Goal: Information Seeking & Learning: Check status

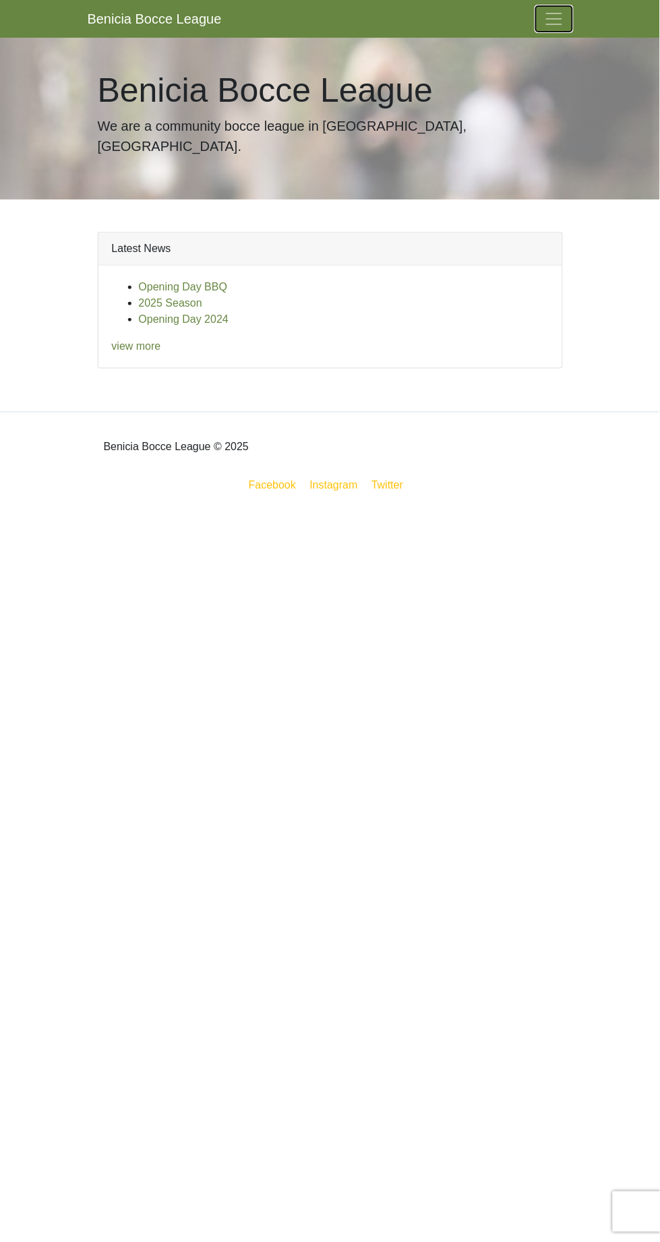
click at [554, 18] on span "Toggle navigation" at bounding box center [554, 19] width 20 height 20
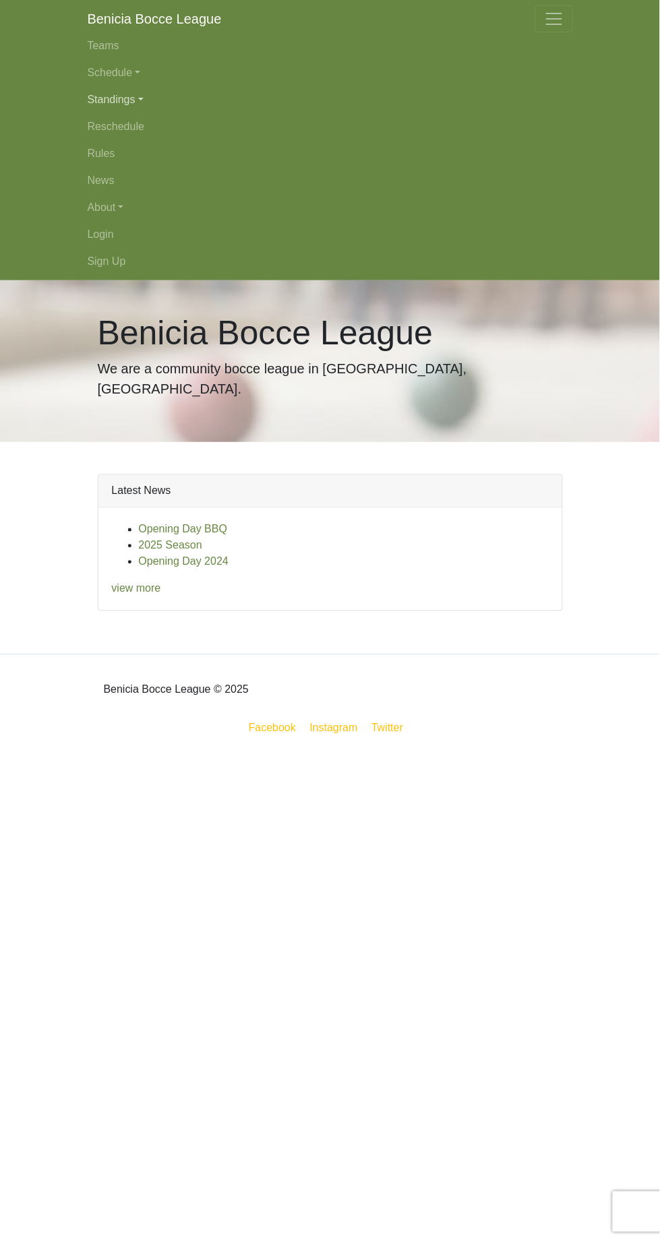
click at [146, 104] on link "Standings" at bounding box center [330, 99] width 485 height 27
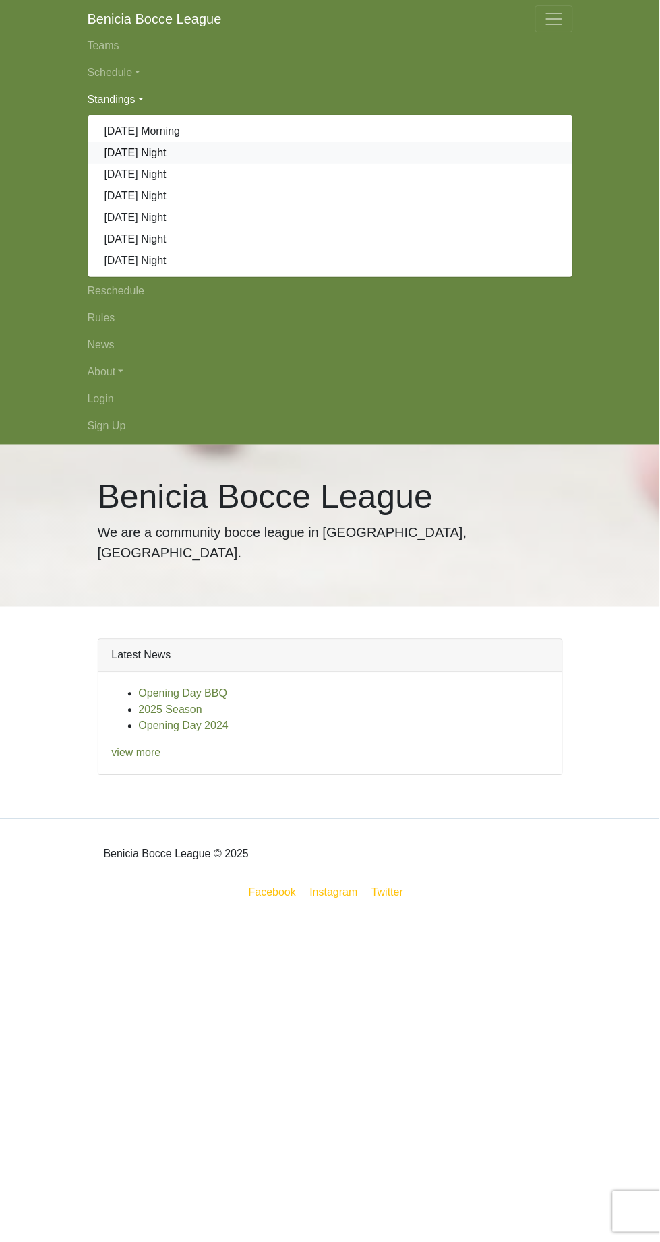
click at [163, 151] on link "[DATE] Night" at bounding box center [330, 153] width 484 height 22
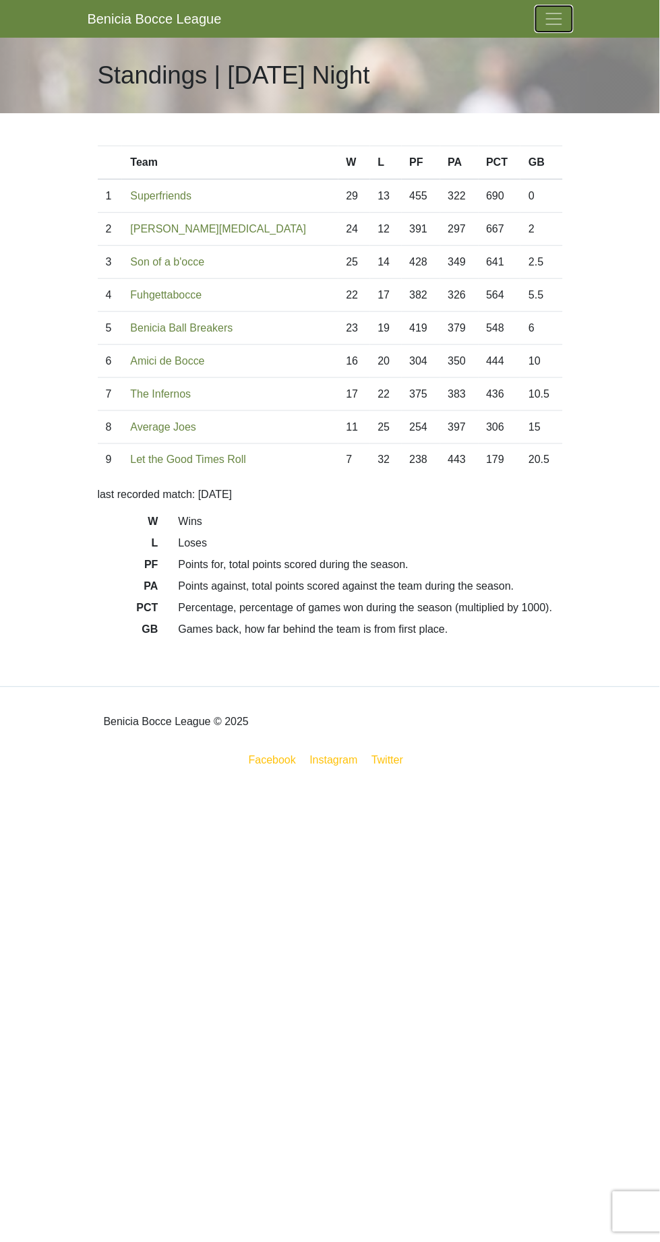
click at [555, 13] on span "Toggle navigation" at bounding box center [554, 19] width 20 height 20
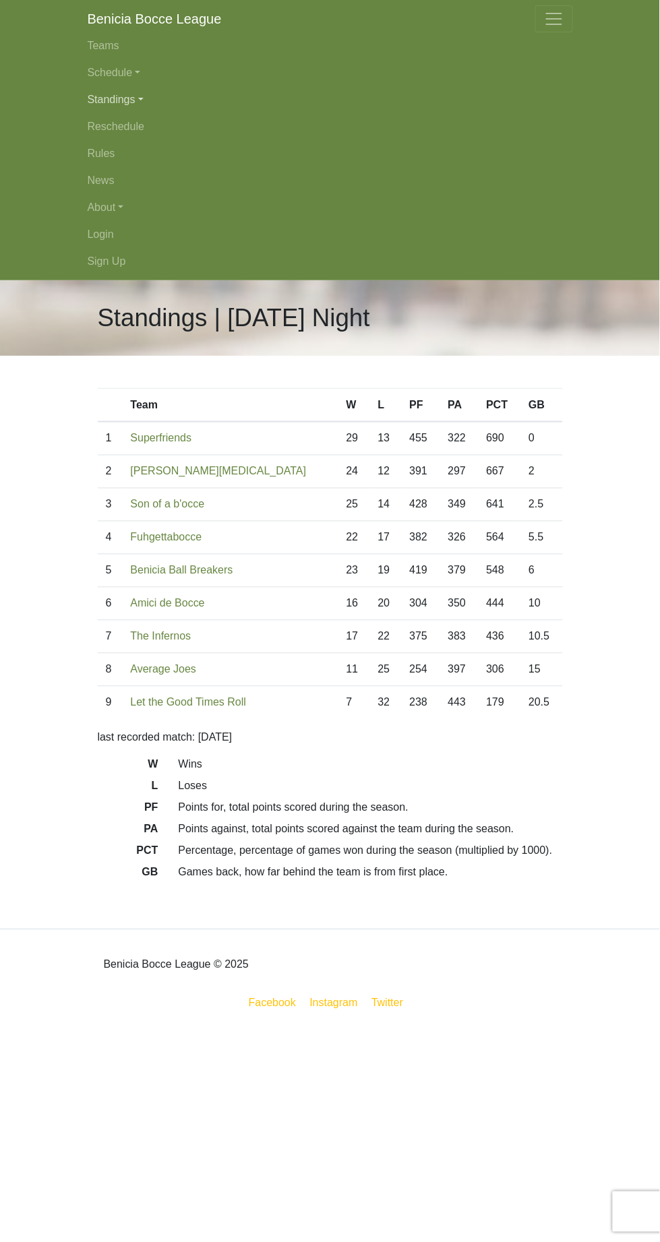
click at [144, 98] on link "Standings" at bounding box center [330, 99] width 485 height 27
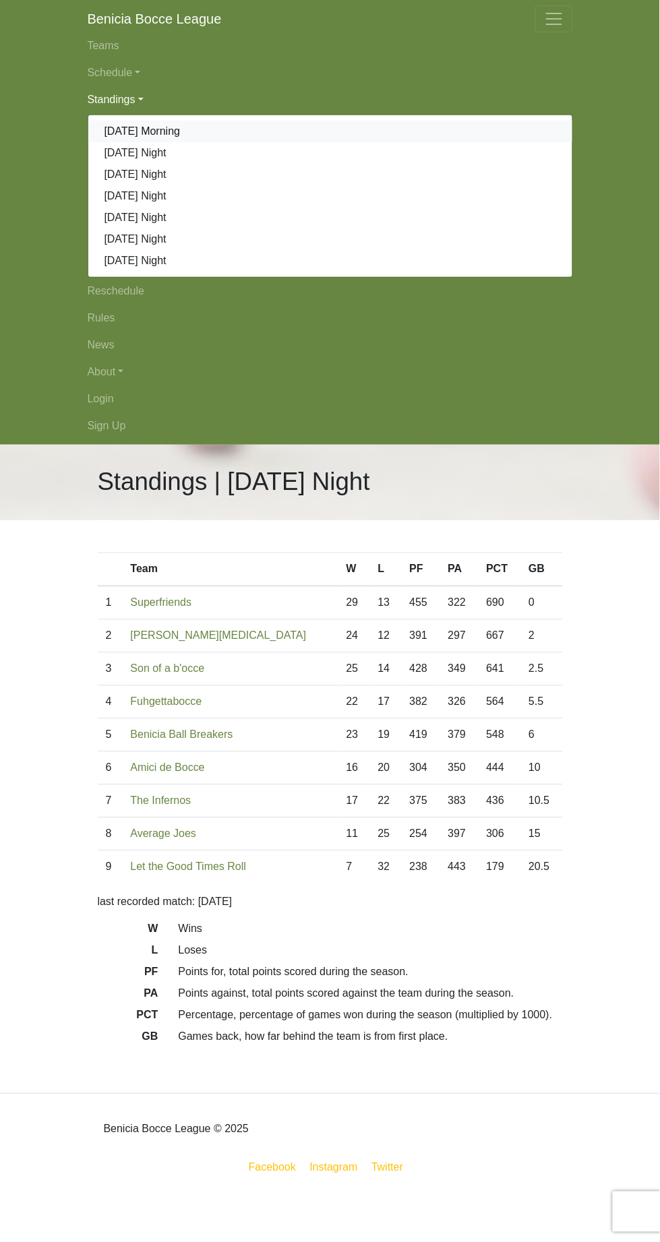
click at [170, 131] on link "[DATE] Morning" at bounding box center [330, 132] width 484 height 22
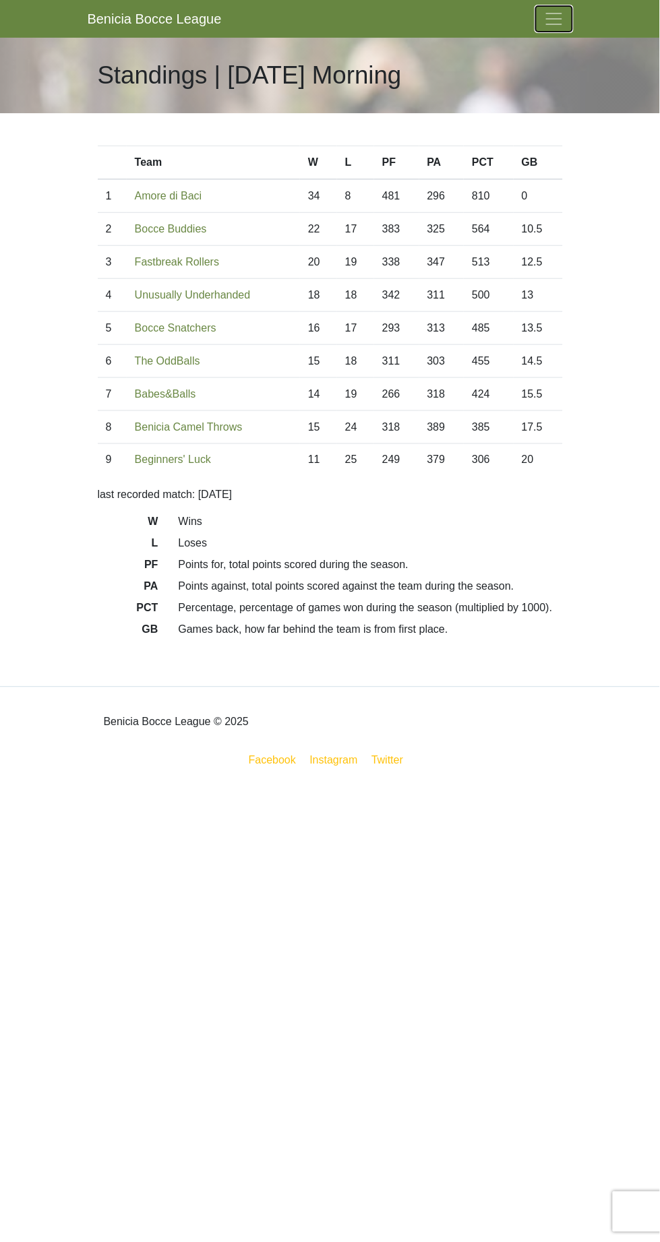
click at [554, 18] on span "Toggle navigation" at bounding box center [554, 19] width 20 height 20
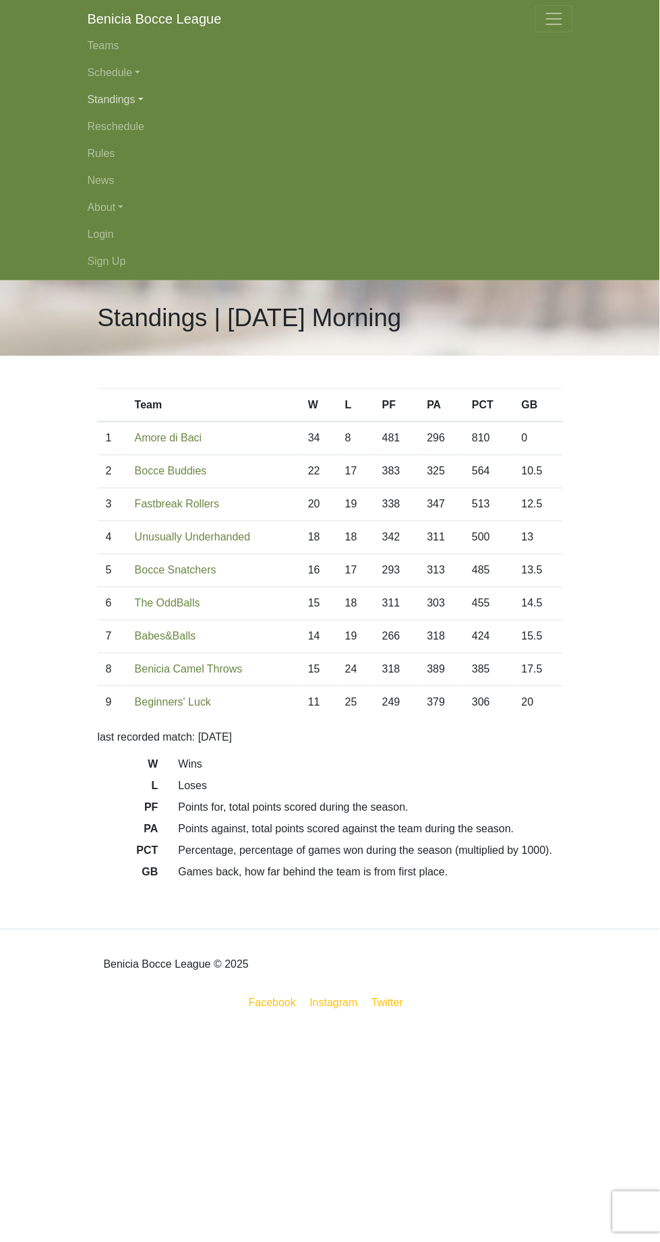
click at [137, 104] on link "Standings" at bounding box center [330, 99] width 485 height 27
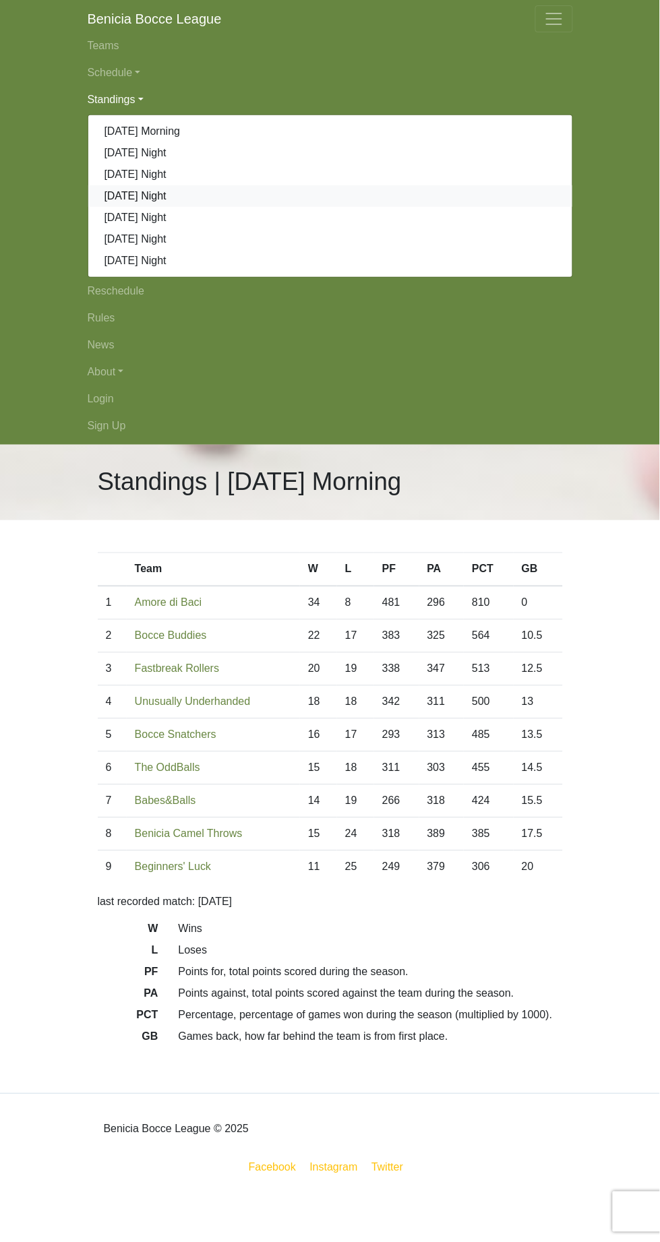
click at [161, 206] on link "[DATE] Night" at bounding box center [330, 196] width 484 height 22
